Goal: Task Accomplishment & Management: Complete application form

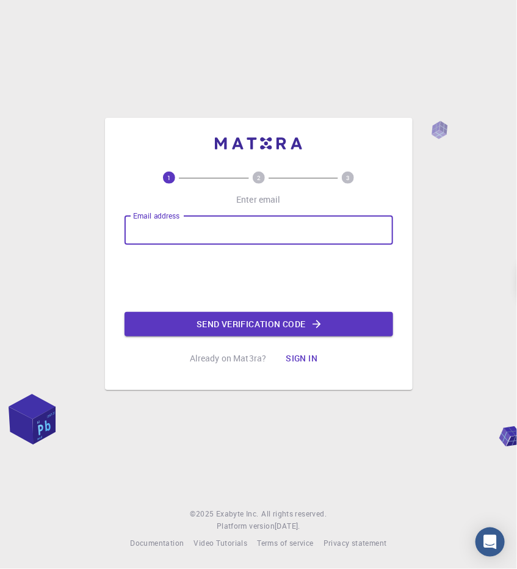
click at [222, 235] on input "Email address" at bounding box center [259, 230] width 269 height 29
type input "[EMAIL_ADDRESS][DOMAIN_NAME]"
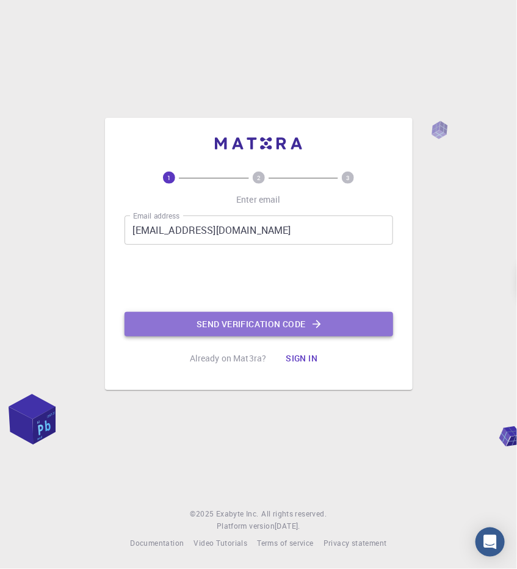
click at [206, 321] on button "Send verification code" at bounding box center [259, 324] width 269 height 24
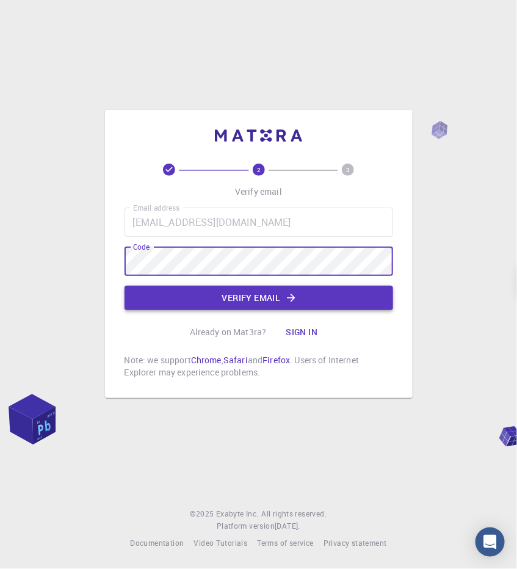
click at [277, 301] on button "Verify email" at bounding box center [259, 298] width 269 height 24
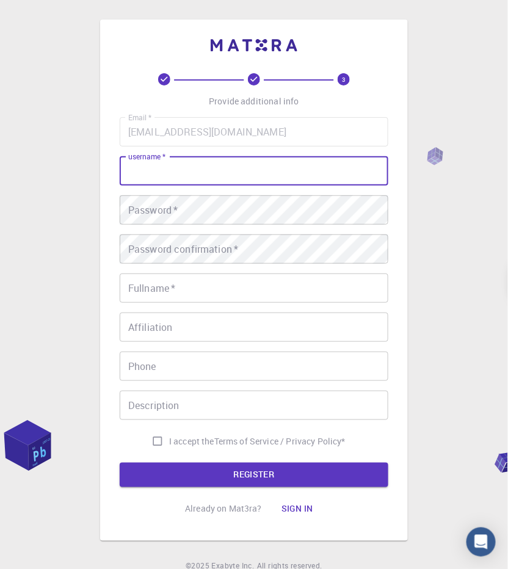
click at [264, 160] on input "username   *" at bounding box center [254, 170] width 269 height 29
type input "heyparth"
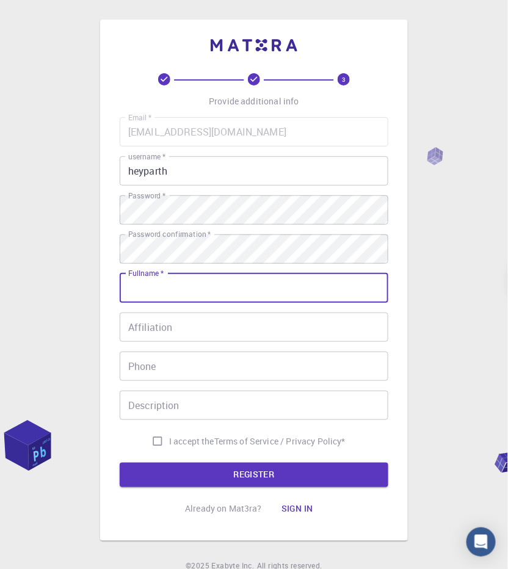
click at [271, 290] on input "Fullname   *" at bounding box center [254, 288] width 269 height 29
type input "[PERSON_NAME]"
type input "09039050427"
click at [215, 325] on input "Affiliation" at bounding box center [254, 327] width 269 height 29
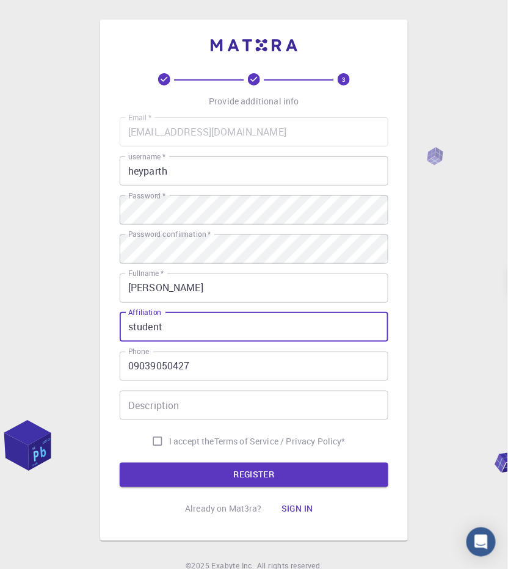
type input "student"
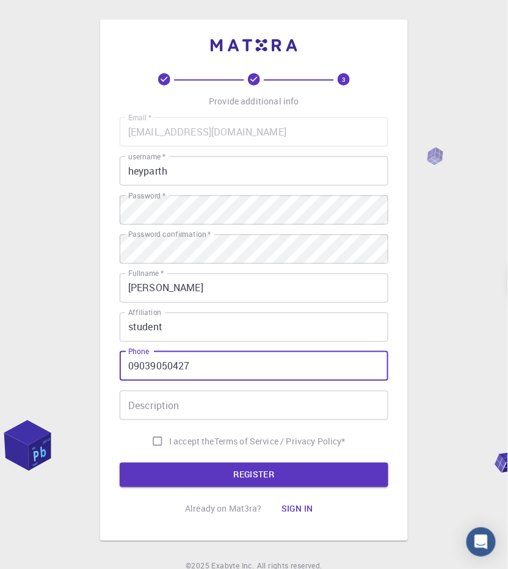
click at [134, 363] on input "09039050427" at bounding box center [254, 366] width 269 height 29
type input "9039050427"
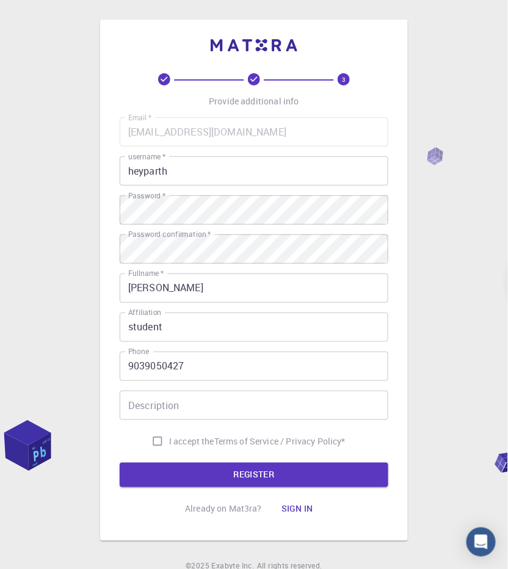
click at [209, 448] on label "I accept the Terms of Service / Privacy Policy *" at bounding box center [246, 441] width 200 height 23
click at [169, 448] on input "I accept the Terms of Service / Privacy Policy *" at bounding box center [157, 441] width 23 height 23
checkbox input "true"
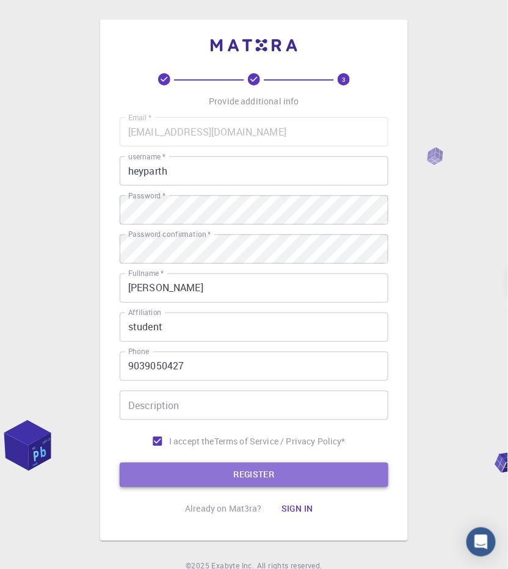
click at [221, 467] on button "REGISTER" at bounding box center [254, 475] width 269 height 24
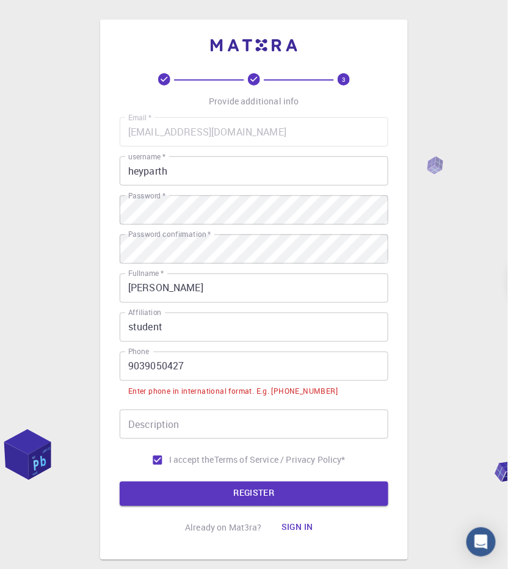
click at [133, 367] on input "9039050427" at bounding box center [254, 366] width 269 height 29
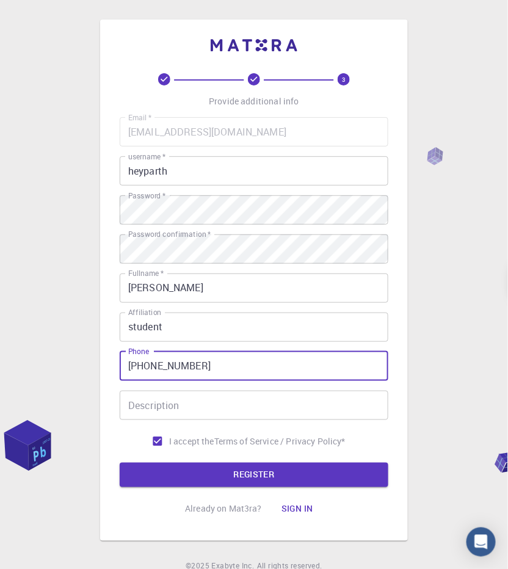
type input "[PHONE_NUMBER]"
click at [120, 463] on button "REGISTER" at bounding box center [254, 475] width 269 height 24
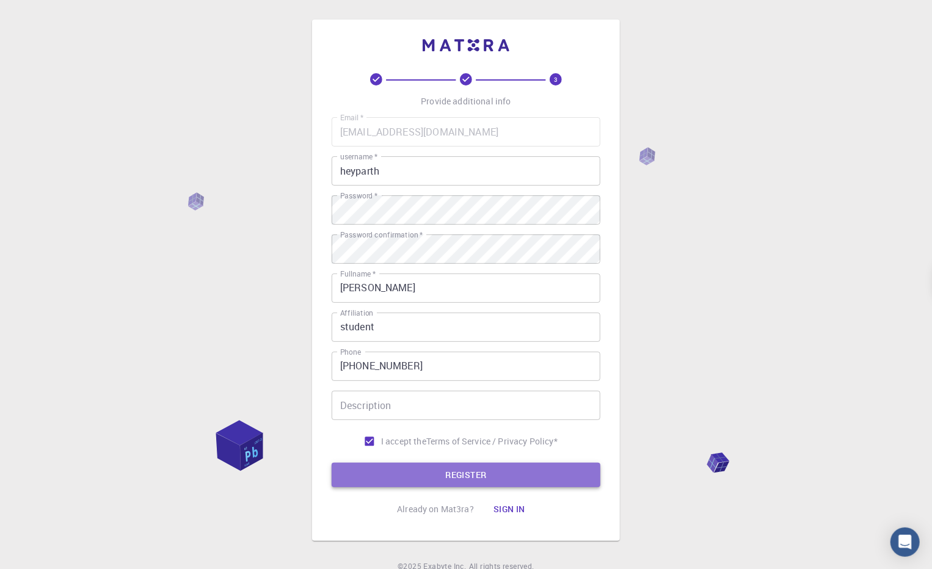
click at [444, 471] on button "REGISTER" at bounding box center [466, 475] width 269 height 24
